Goal: Use online tool/utility: Utilize a website feature to perform a specific function

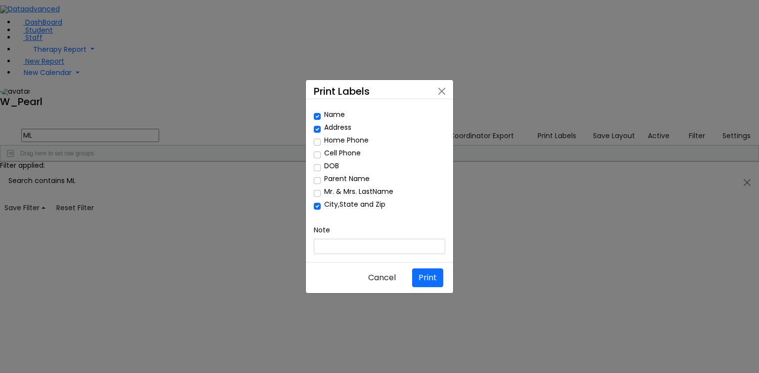
scroll to position [1798, 0]
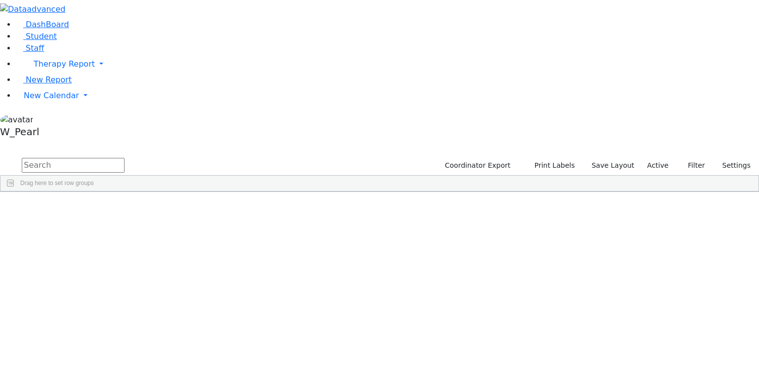
click at [124, 158] on input "text" at bounding box center [73, 165] width 103 height 15
type input "Itineran"
click at [545, 158] on button "Print Labels" at bounding box center [550, 165] width 56 height 15
checkbox input "true"
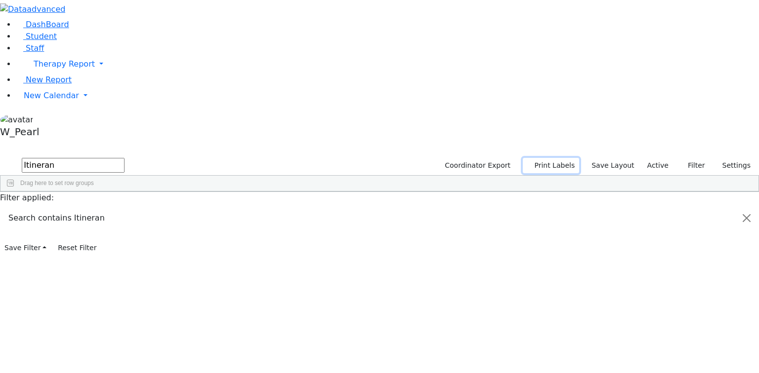
checkbox input "true"
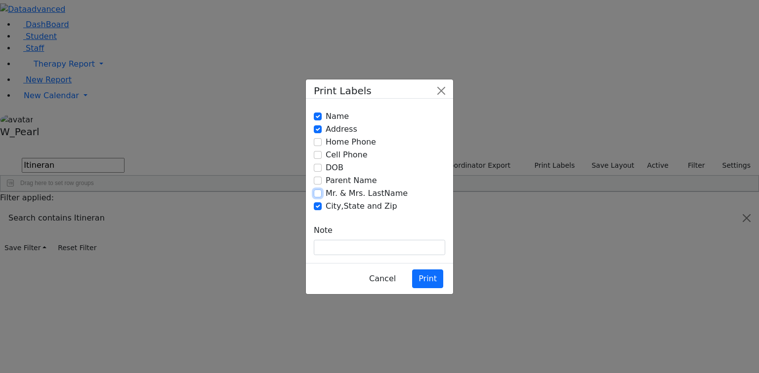
click at [318, 194] on input "Mr. & Mrs. LastName" at bounding box center [318, 194] width 8 height 8
checkbox input "true"
click at [314, 120] on input "Name" at bounding box center [318, 117] width 8 height 8
checkbox input "false"
click at [431, 270] on button "Print" at bounding box center [427, 279] width 31 height 19
